Goal: Submit feedback/report problem

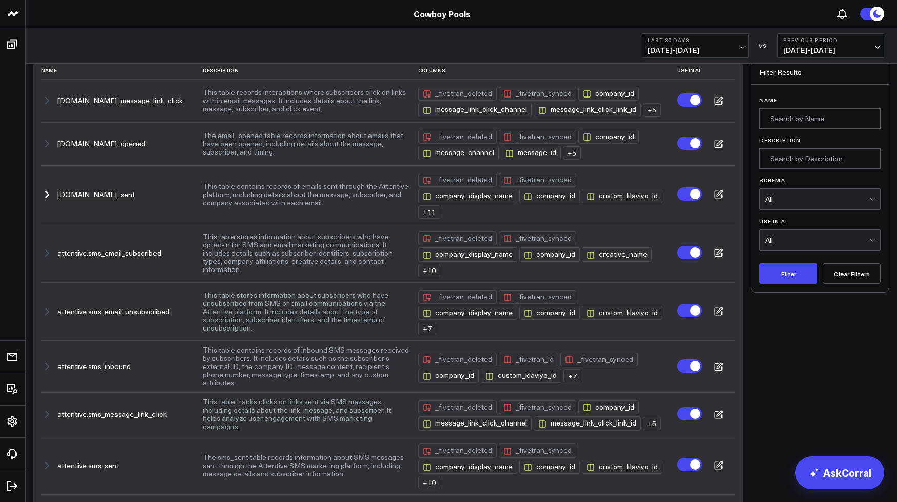
scroll to position [14, 0]
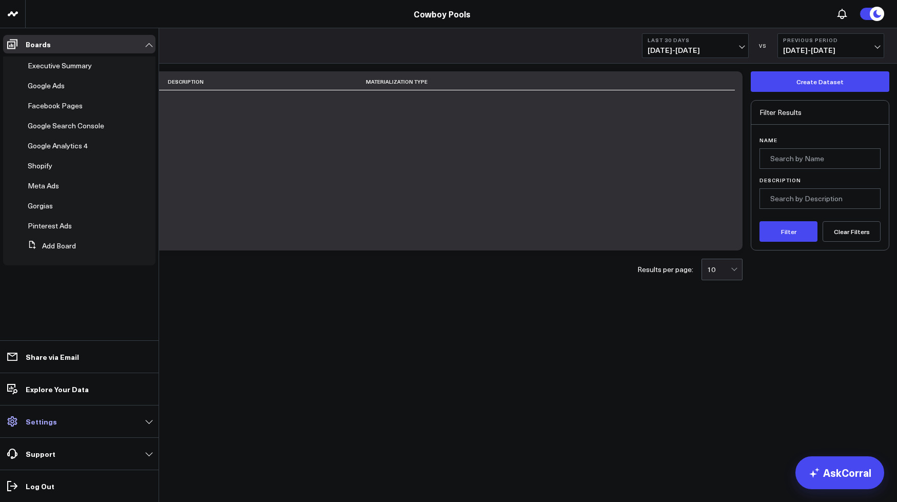
click at [12, 420] on icon at bounding box center [12, 421] width 12 height 12
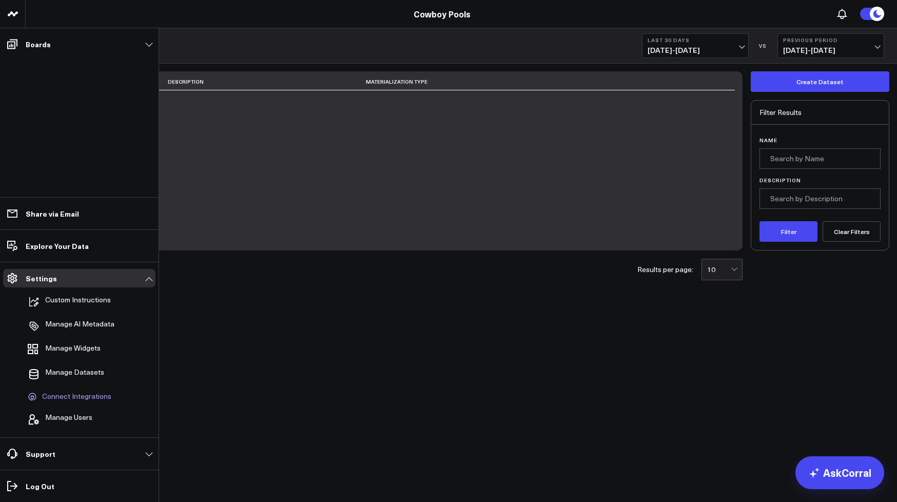
click at [69, 393] on span "Connect Integrations" at bounding box center [76, 396] width 69 height 9
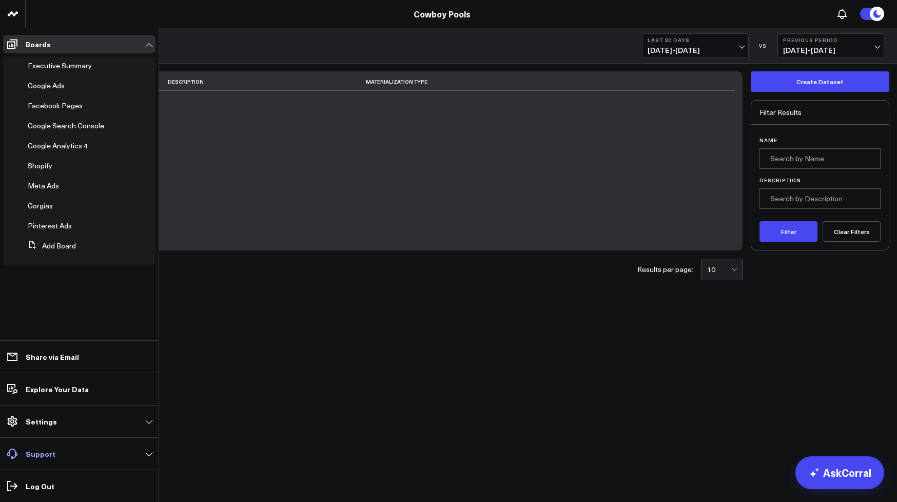
click at [40, 454] on p "Support" at bounding box center [41, 454] width 30 height 8
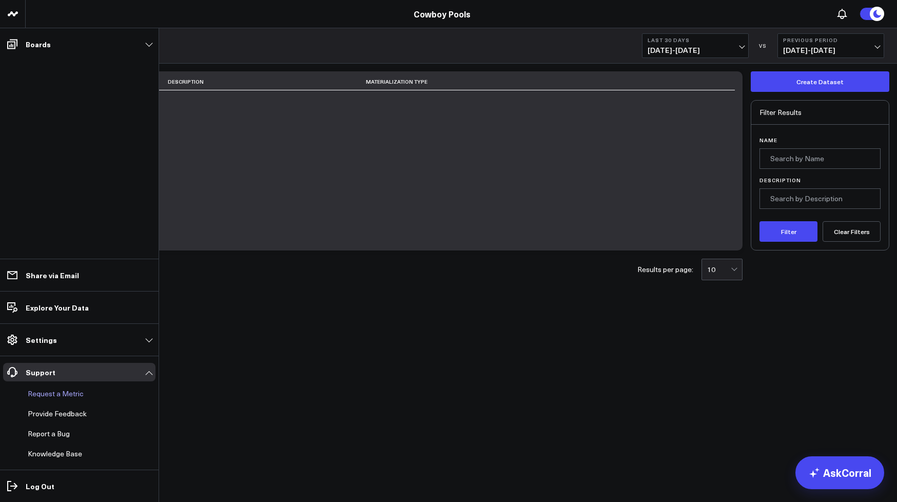
click at [69, 394] on button "Request a Metric" at bounding box center [54, 394] width 60 height 18
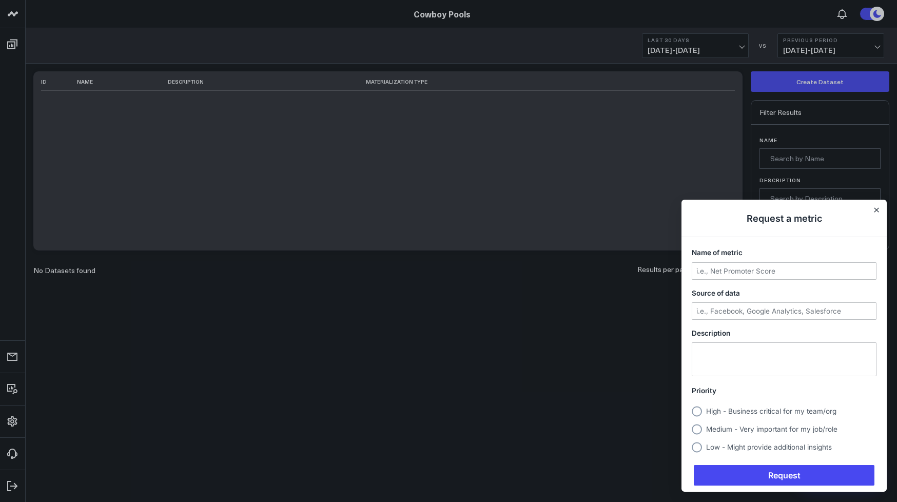
click at [117, 348] on div at bounding box center [448, 251] width 897 height 502
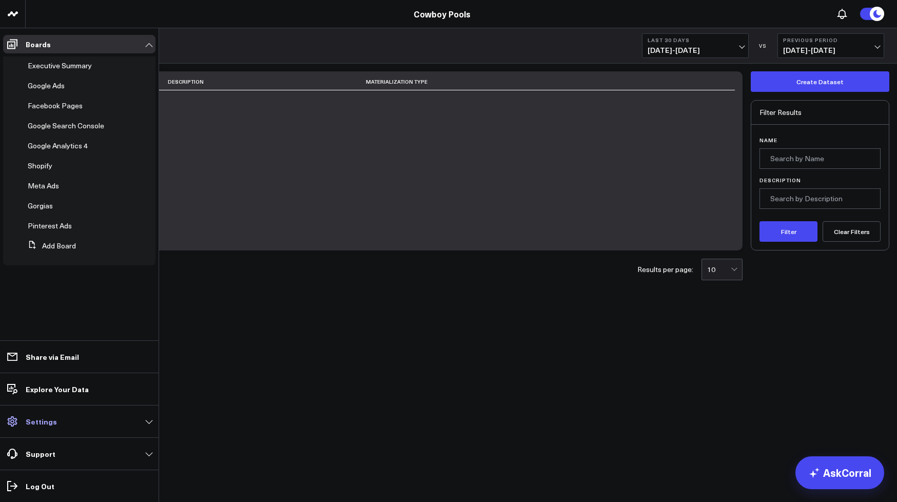
click at [50, 417] on p "Settings" at bounding box center [41, 421] width 31 height 8
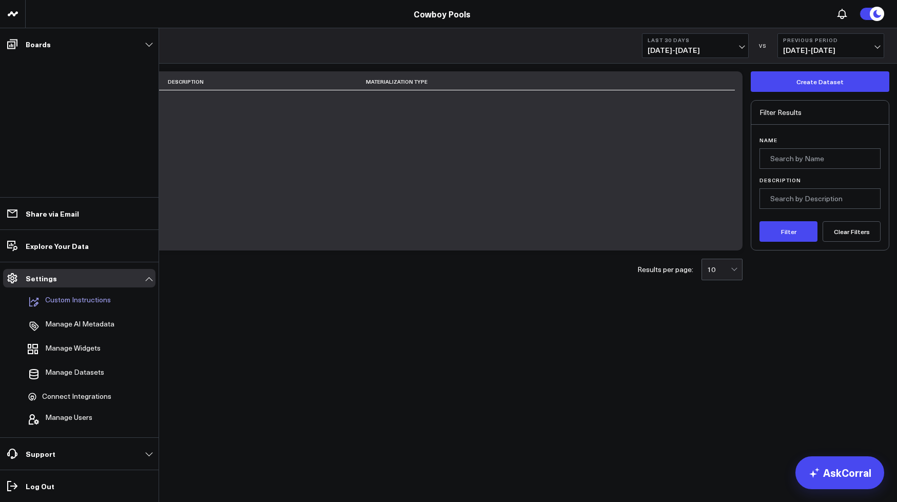
click at [96, 303] on p "Custom Instructions" at bounding box center [78, 302] width 66 height 12
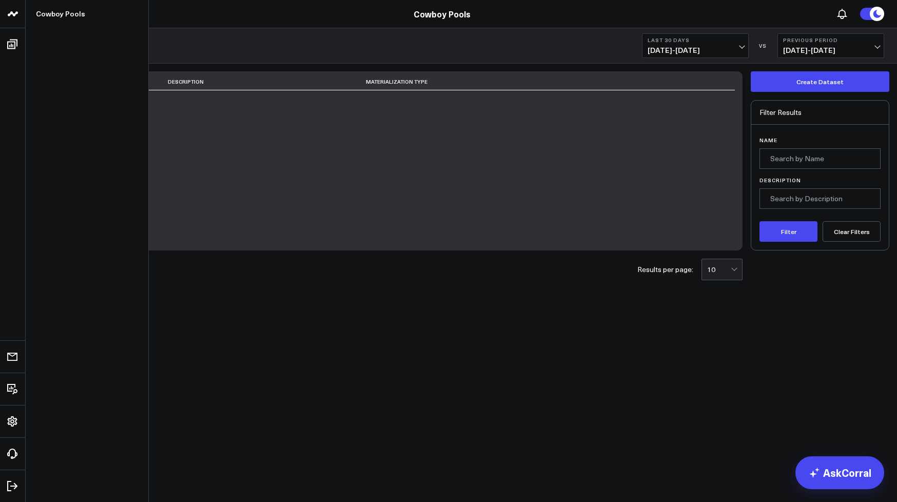
click at [9, 7] on link at bounding box center [13, 14] width 26 height 28
